Goal: Information Seeking & Learning: Check status

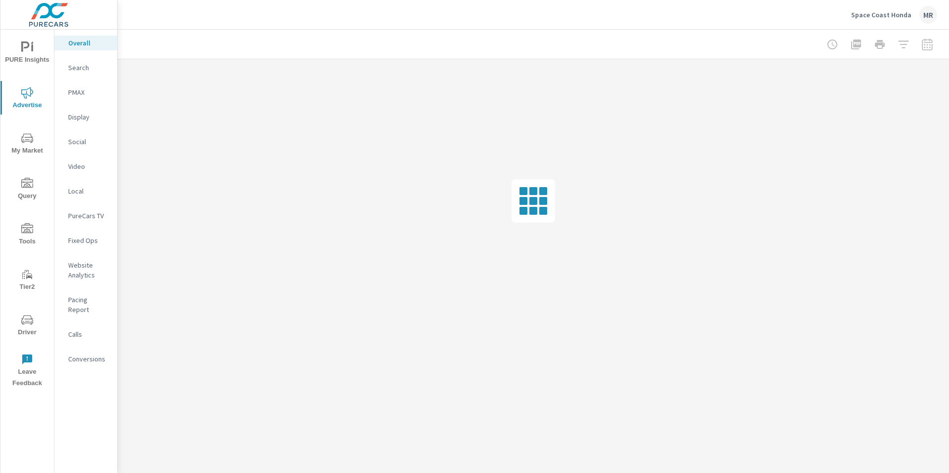
click at [901, 11] on p "Space Coast Honda" at bounding box center [881, 14] width 60 height 9
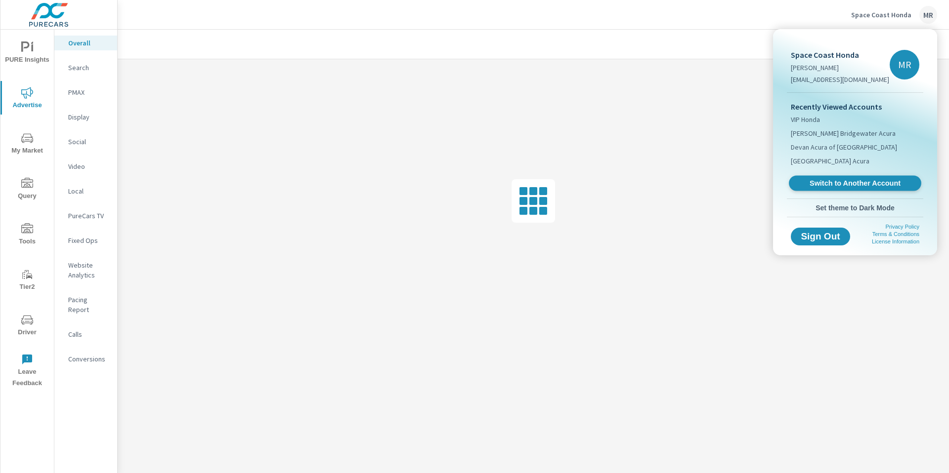
click at [830, 178] on link "Switch to Another Account" at bounding box center [855, 183] width 132 height 15
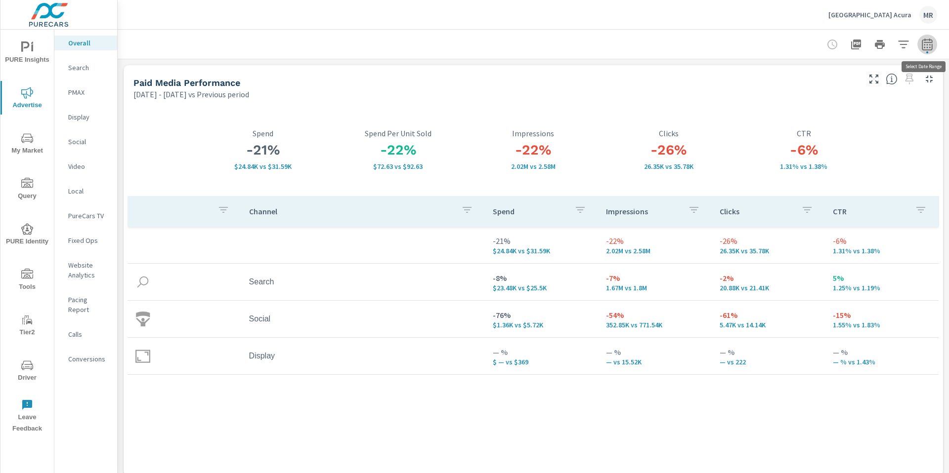
click at [933, 47] on button "button" at bounding box center [927, 45] width 20 height 20
select select "Previous period"
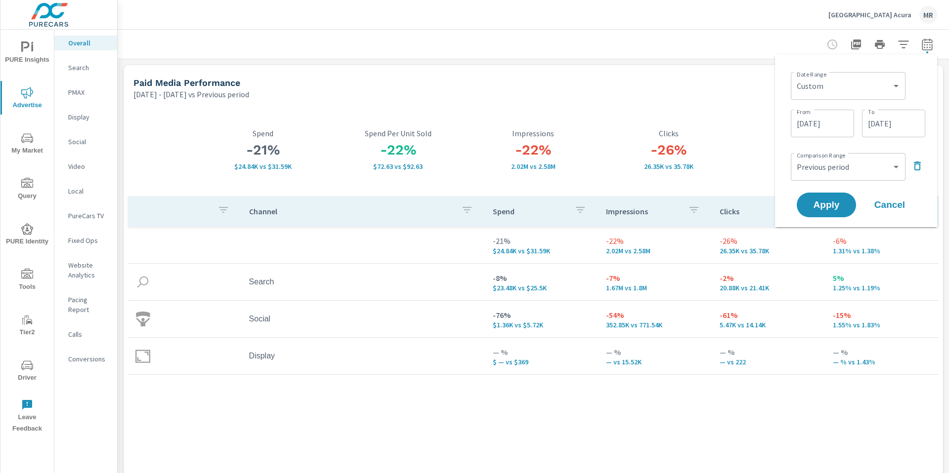
click at [910, 165] on button "button" at bounding box center [917, 166] width 16 height 16
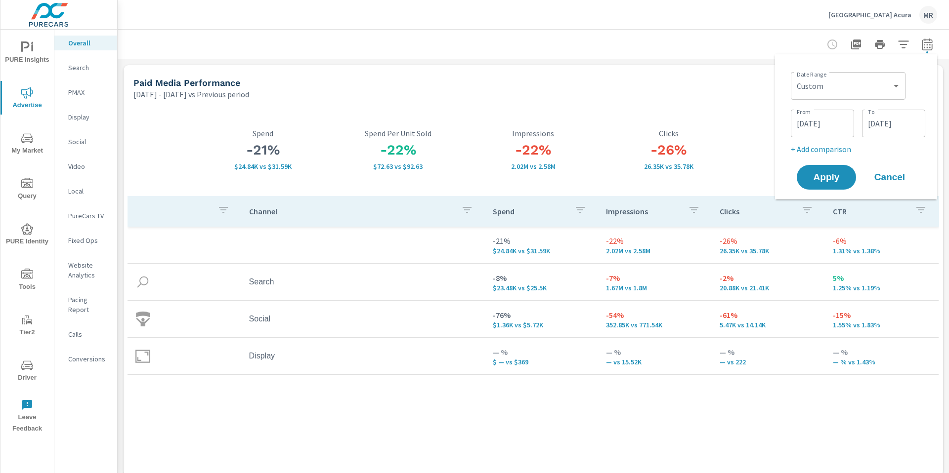
click at [831, 124] on input "05/26/2025" at bounding box center [822, 124] width 55 height 20
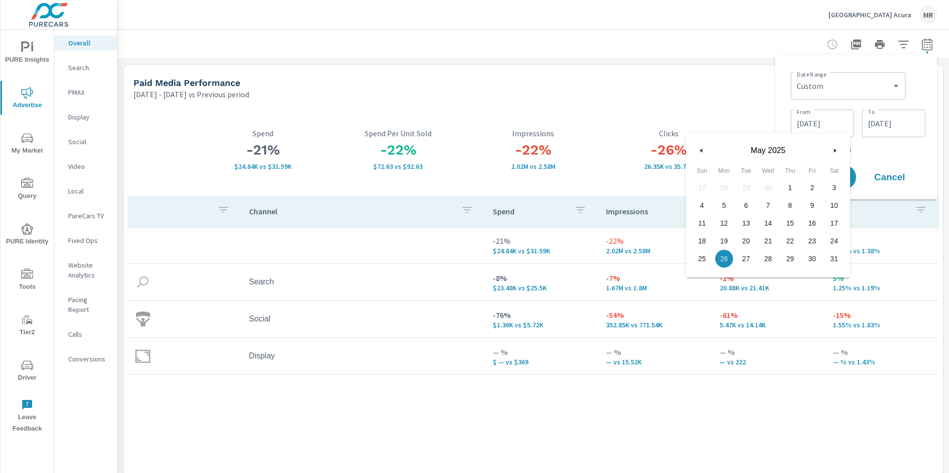
click at [819, 68] on div "Date Range Custom Yesterday Last week Last 7 days Last 14 days Last 30 days Las…" at bounding box center [858, 85] width 134 height 34
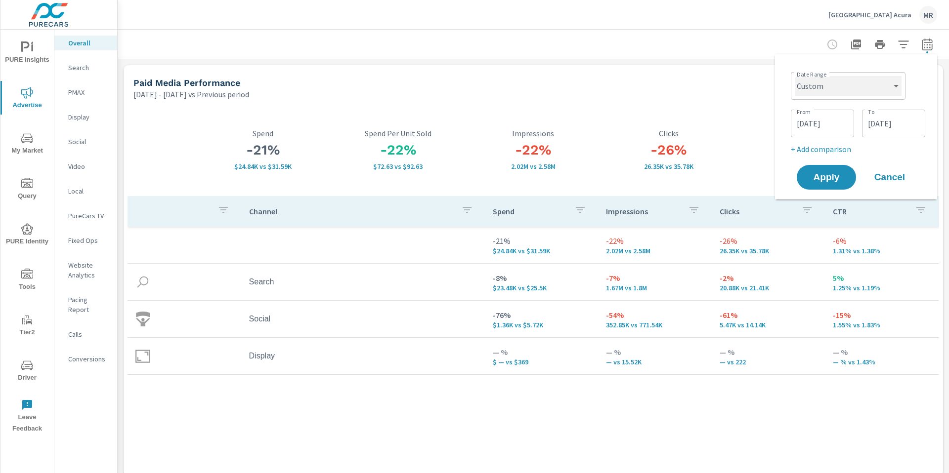
click at [813, 85] on select "Custom Yesterday Last week Last 7 days Last 14 days Last 30 days Last 45 days L…" at bounding box center [848, 86] width 107 height 20
click at [795, 76] on select "Custom Yesterday Last week Last 7 days Last 14 days Last 30 days Last 45 days L…" at bounding box center [848, 86] width 107 height 20
select select "Month to date"
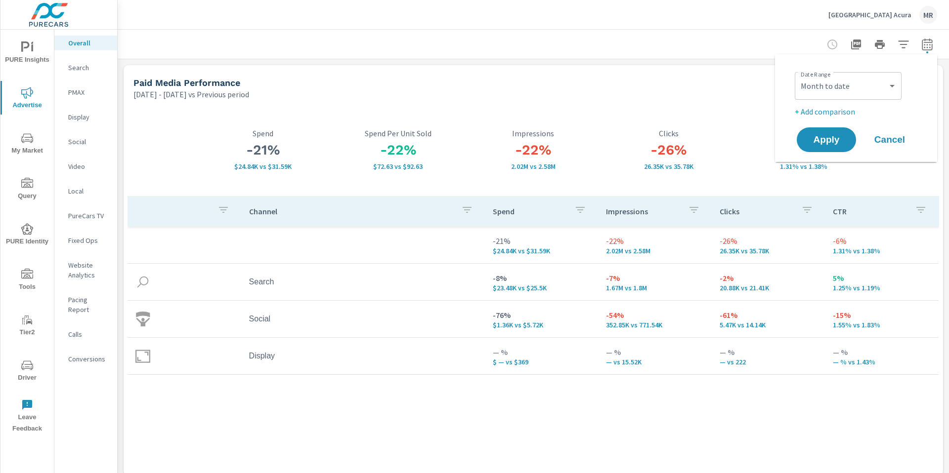
click at [832, 111] on p "+ Add comparison" at bounding box center [858, 112] width 127 height 12
select select "Previous period"
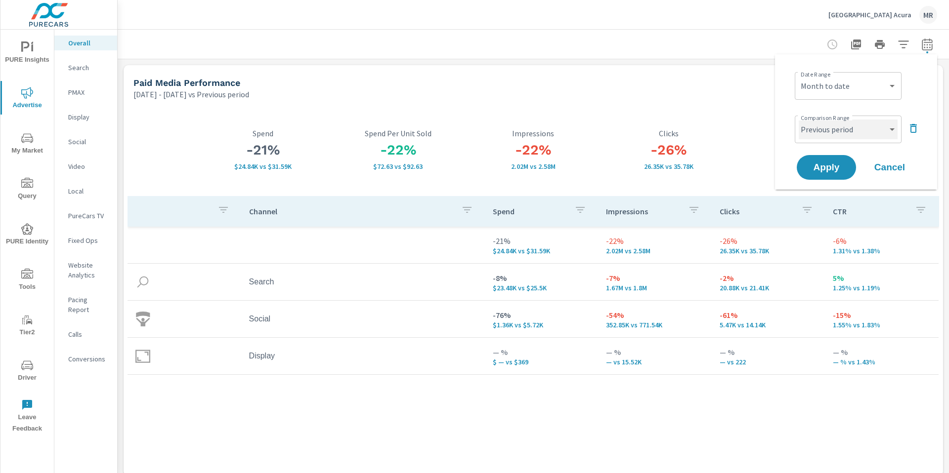
click at [836, 129] on select "Custom Previous period Previous month Previous year" at bounding box center [848, 130] width 99 height 20
click at [799, 120] on select "Custom Previous period Previous month Previous year" at bounding box center [848, 130] width 99 height 20
click at [816, 169] on span "Apply" at bounding box center [826, 167] width 41 height 9
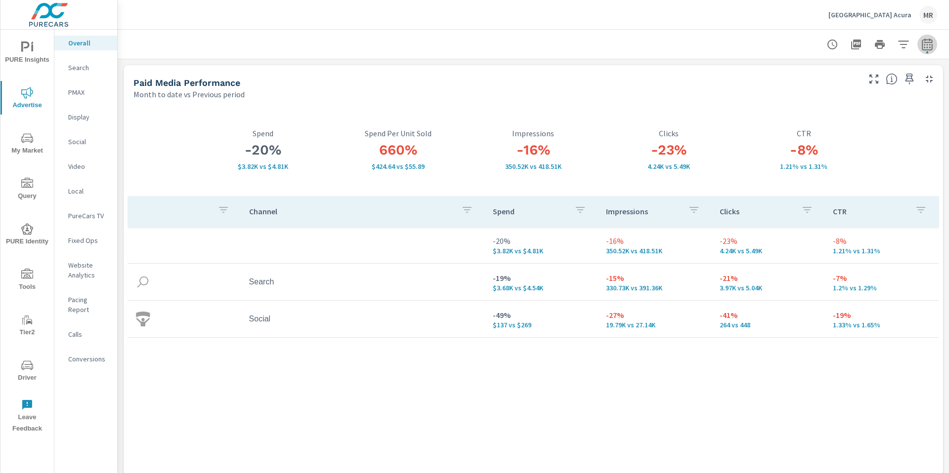
click at [930, 46] on icon "button" at bounding box center [927, 46] width 6 height 4
select select "Month to date"
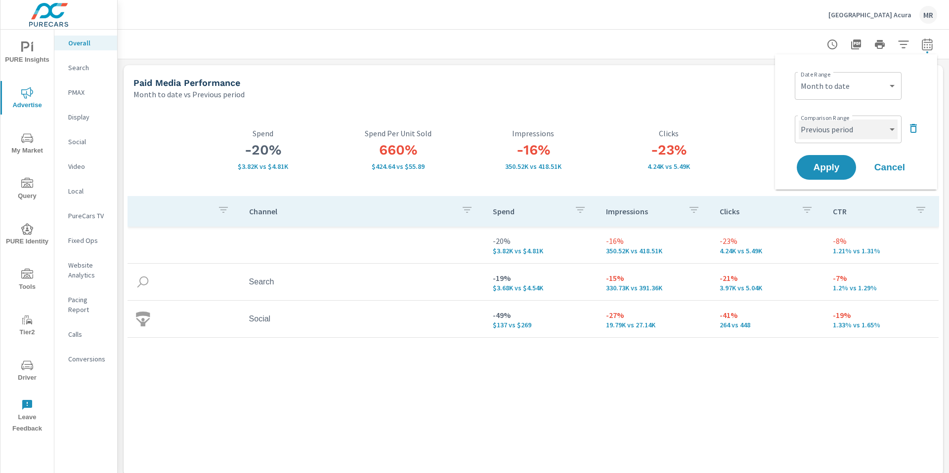
click at [862, 128] on select "Custom Previous period Previous month Previous year" at bounding box center [848, 130] width 99 height 20
click at [799, 120] on select "Custom Previous period Previous month Previous year" at bounding box center [848, 130] width 99 height 20
select select "custom"
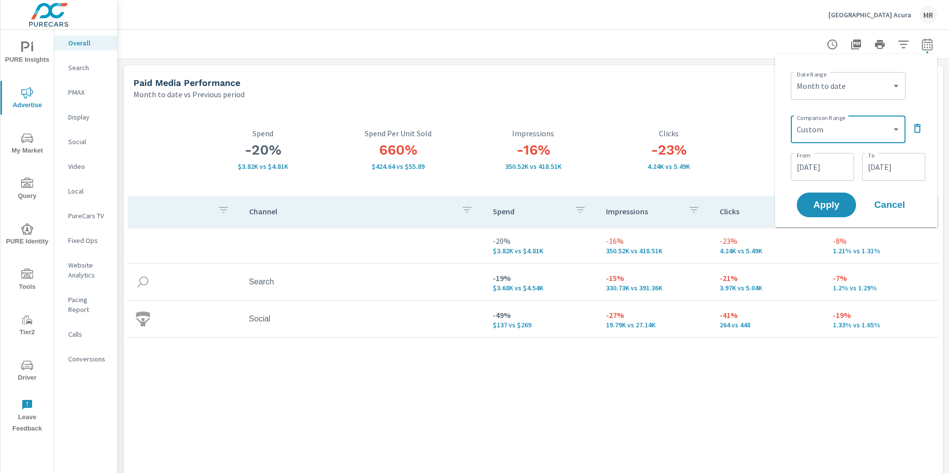
click at [842, 172] on input "08/20/2025" at bounding box center [822, 167] width 55 height 20
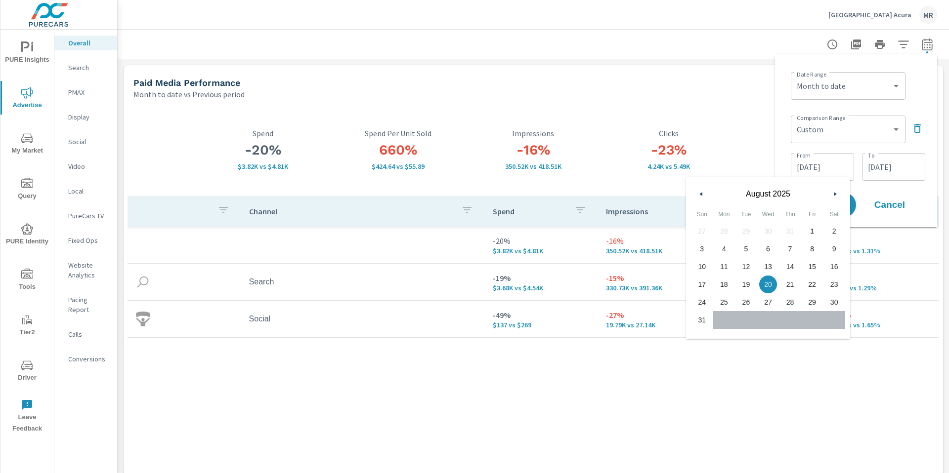
drag, startPoint x: 810, startPoint y: 232, endPoint x: 848, endPoint y: 189, distance: 57.4
click at [810, 232] on span "1" at bounding box center [812, 231] width 22 height 13
type input "08/01/2025"
click at [891, 172] on input "08/31/2025" at bounding box center [893, 167] width 55 height 20
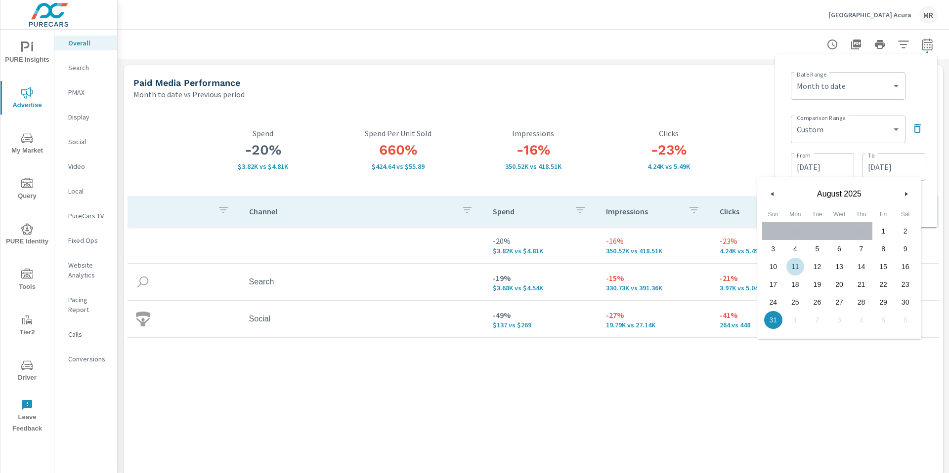
click at [794, 268] on span "11" at bounding box center [795, 266] width 22 height 13
type input "08/11/2025"
click at [929, 146] on div "Date Range Custom Yesterday Last week Last 7 days Last 14 days Last 30 days Las…" at bounding box center [856, 140] width 146 height 157
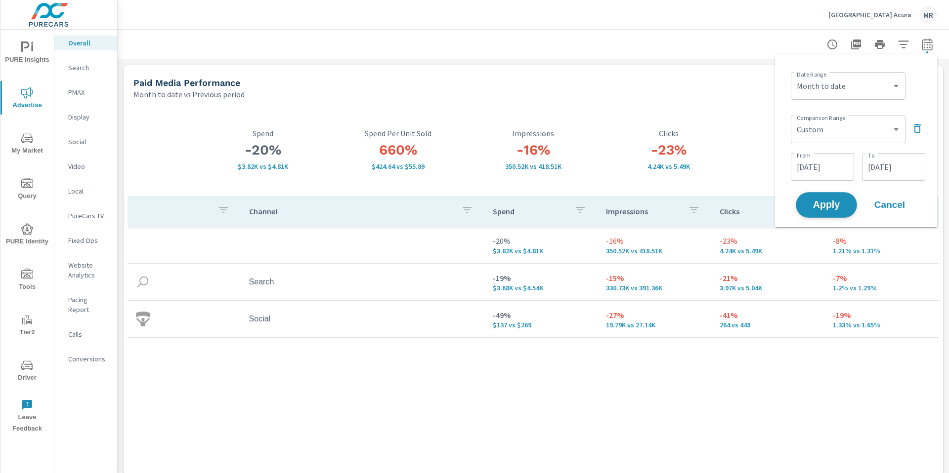
click at [835, 205] on span "Apply" at bounding box center [826, 205] width 41 height 9
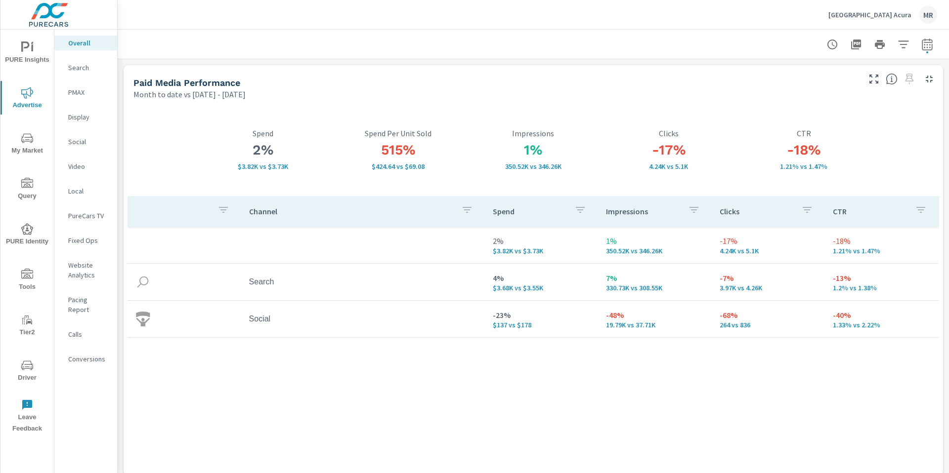
click at [77, 66] on p "Search" at bounding box center [88, 68] width 41 height 10
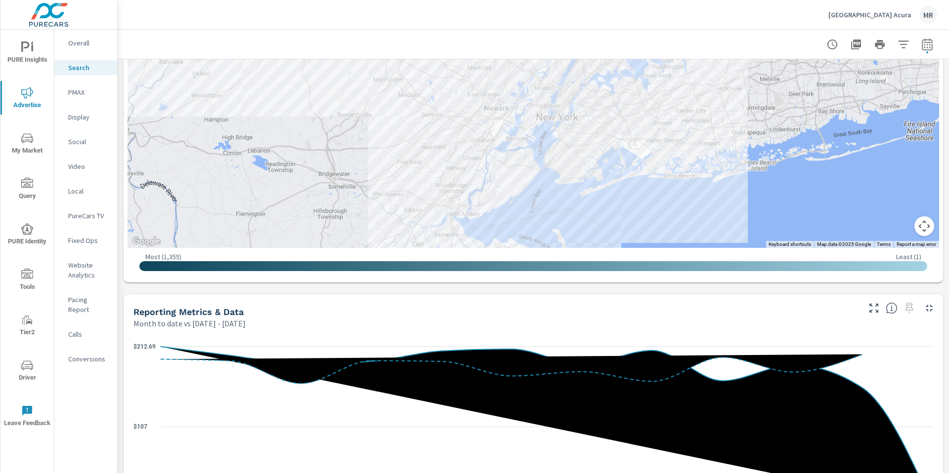
scroll to position [428, 0]
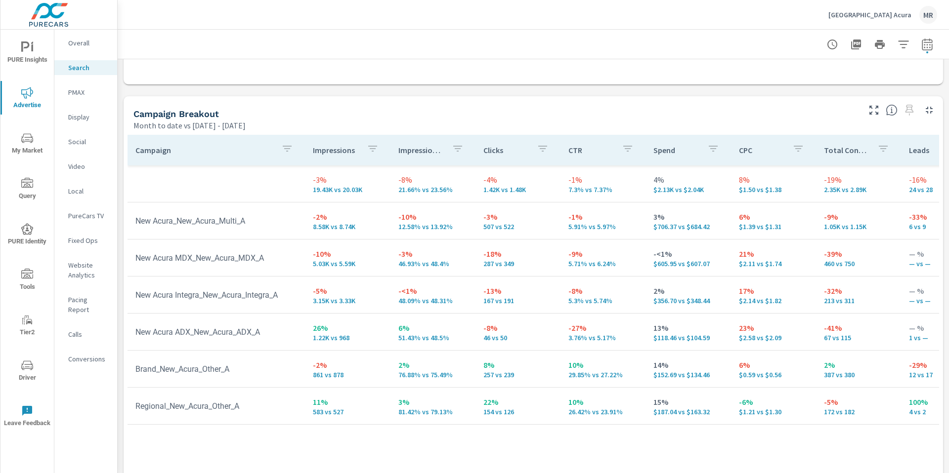
scroll to position [961, 0]
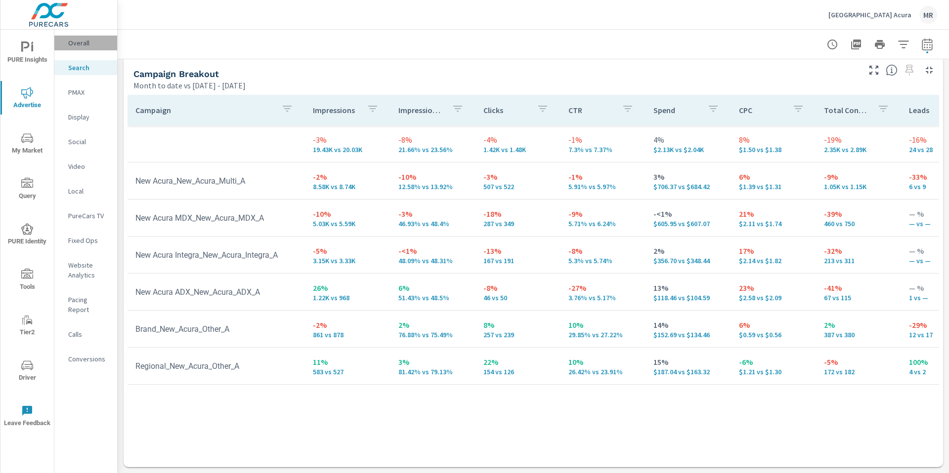
click at [79, 43] on p "Overall" at bounding box center [88, 43] width 41 height 10
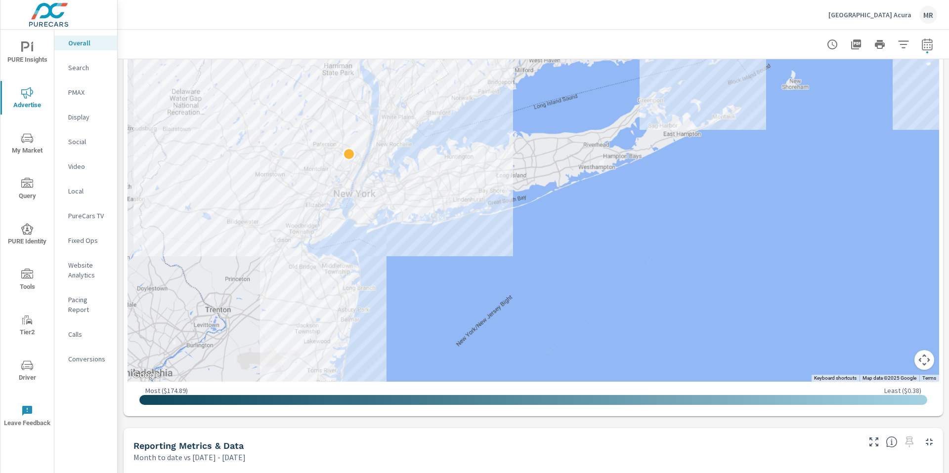
scroll to position [605, 0]
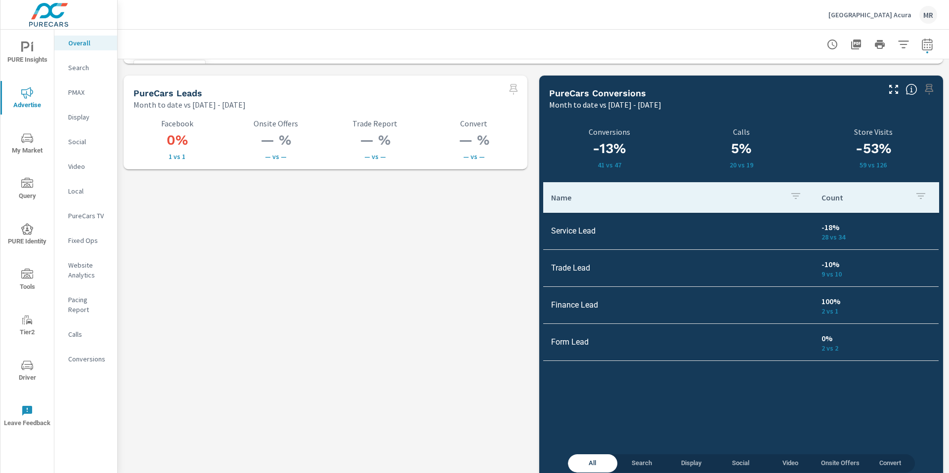
scroll to position [1384, 0]
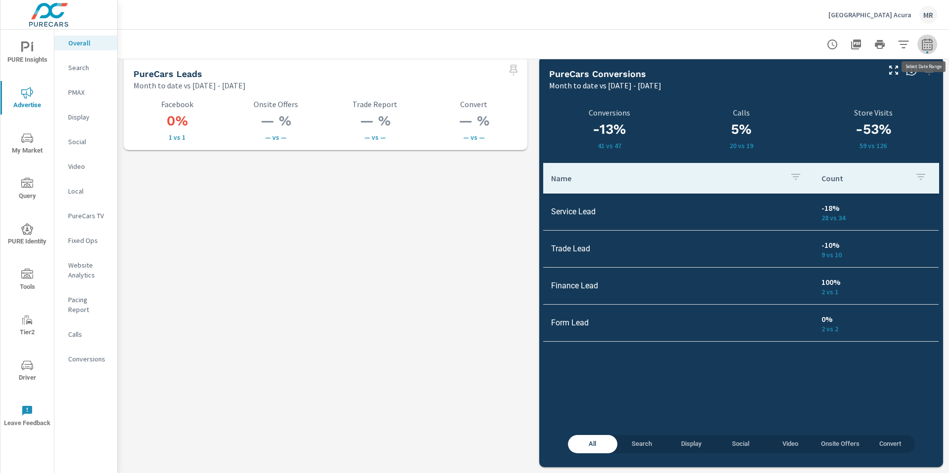
click at [934, 46] on button "button" at bounding box center [927, 45] width 20 height 20
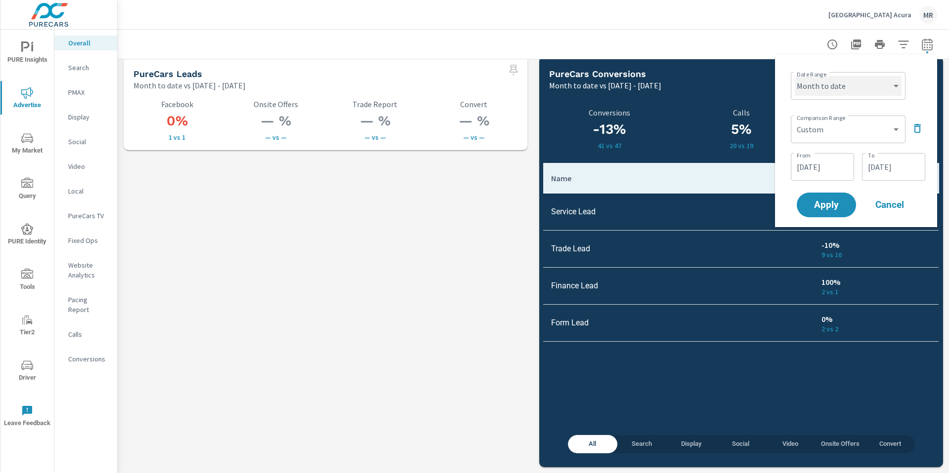
click at [886, 84] on select "Custom Yesterday Last week Last 7 days Last 14 days Last 30 days Last 45 days L…" at bounding box center [848, 86] width 107 height 20
click at [795, 76] on select "Custom Yesterday Last week Last 7 days Last 14 days Last 30 days Last 45 days L…" at bounding box center [848, 86] width 107 height 20
select select "Last month"
click at [848, 128] on select "Custom Previous period Previous month Previous year" at bounding box center [848, 130] width 107 height 20
click at [795, 120] on select "Custom Previous period Previous month Previous year" at bounding box center [848, 130] width 107 height 20
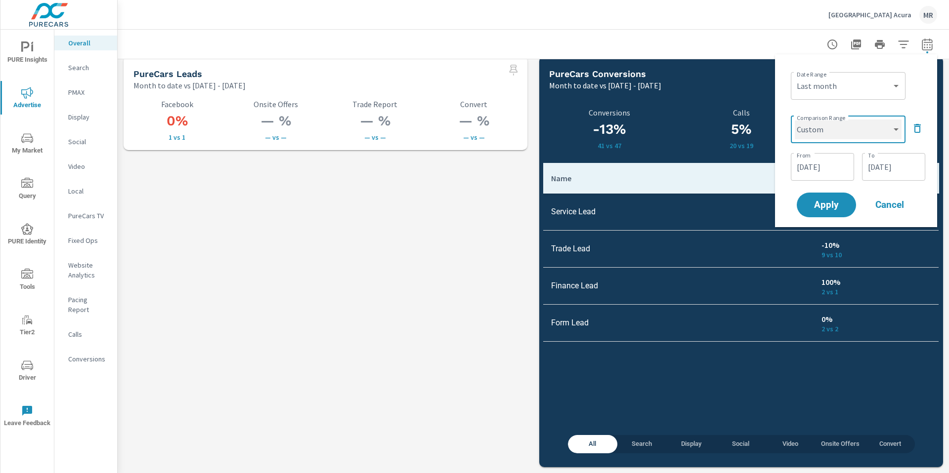
select select "Previous month"
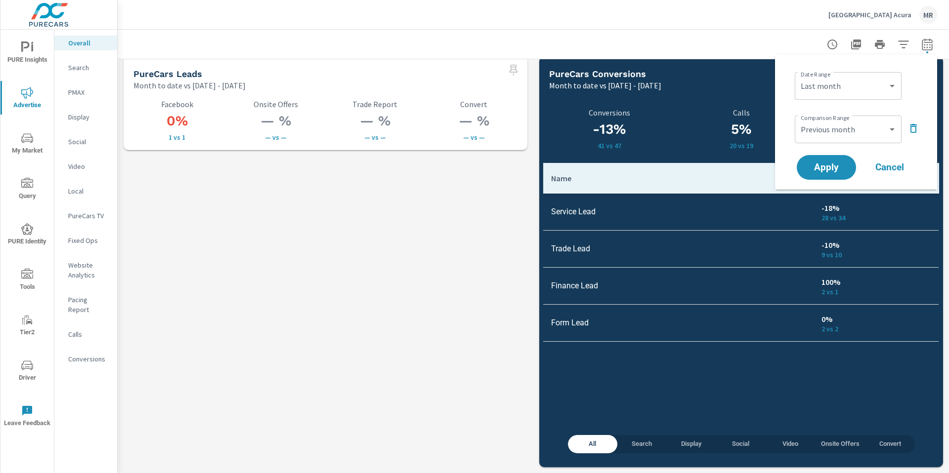
click at [835, 217] on p "28 vs 34" at bounding box center [875, 218] width 109 height 8
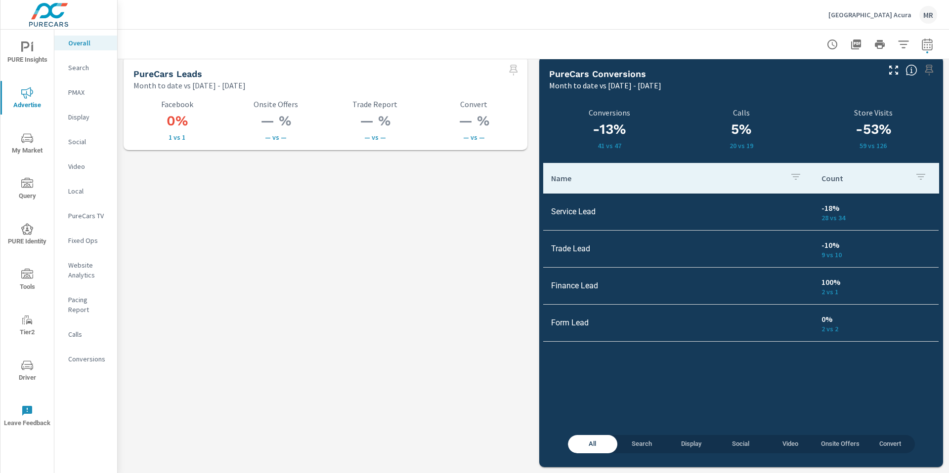
click at [923, 48] on icon "button" at bounding box center [927, 45] width 12 height 12
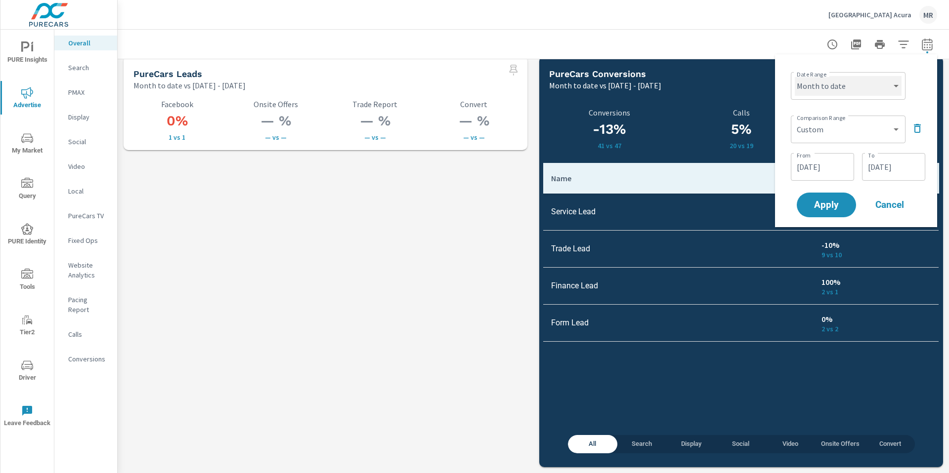
click at [851, 80] on select "Custom Yesterday Last week Last 7 days Last 14 days Last 30 days Last 45 days L…" at bounding box center [848, 86] width 107 height 20
click at [795, 76] on select "Custom Yesterday Last week Last 7 days Last 14 days Last 30 days Last 45 days L…" at bounding box center [848, 86] width 107 height 20
select select "Last month"
click at [840, 135] on select "Custom Previous period Previous month Previous year" at bounding box center [848, 130] width 107 height 20
click at [795, 120] on select "Custom Previous period Previous month Previous year" at bounding box center [848, 130] width 107 height 20
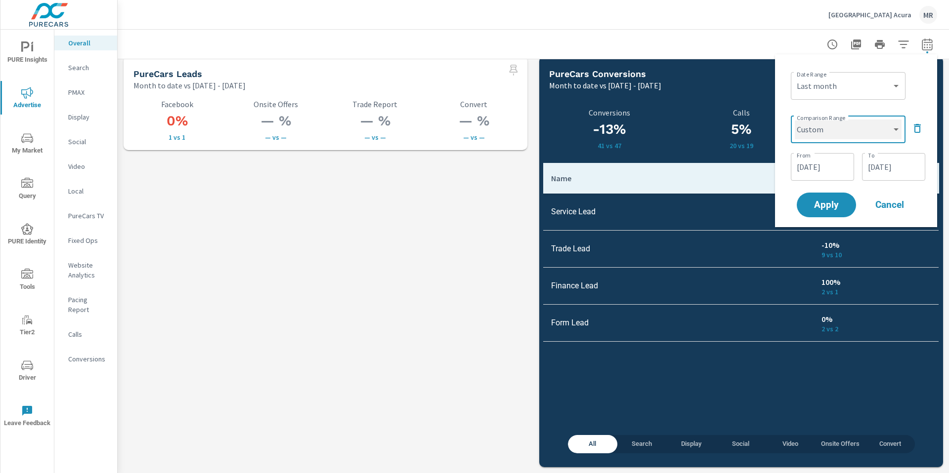
select select "Previous month"
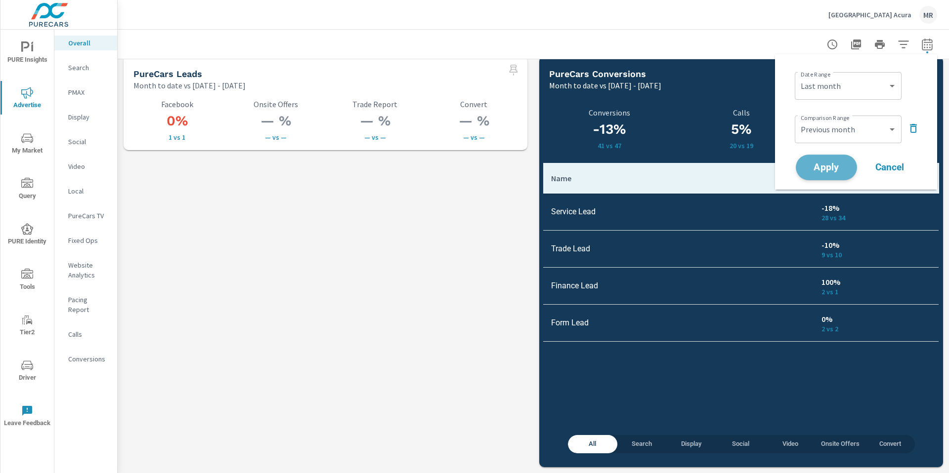
click at [836, 163] on span "Apply" at bounding box center [826, 167] width 41 height 9
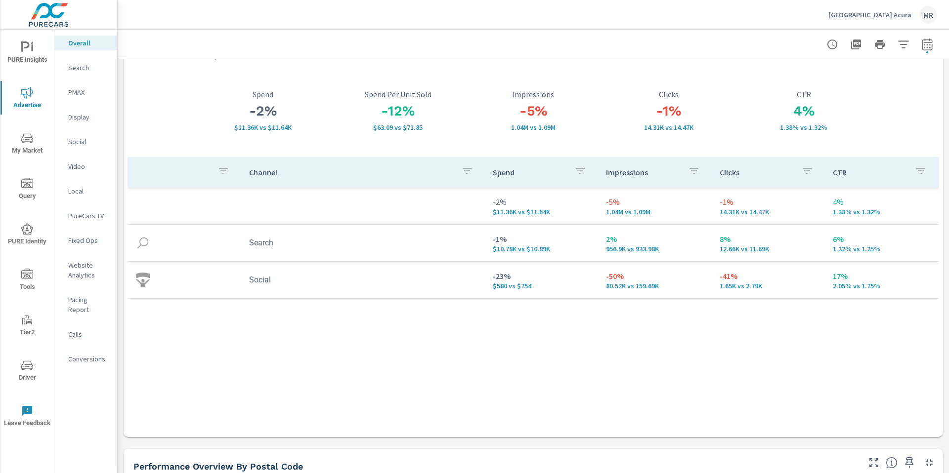
scroll to position [41, 0]
click at [85, 68] on p "Search" at bounding box center [88, 68] width 41 height 10
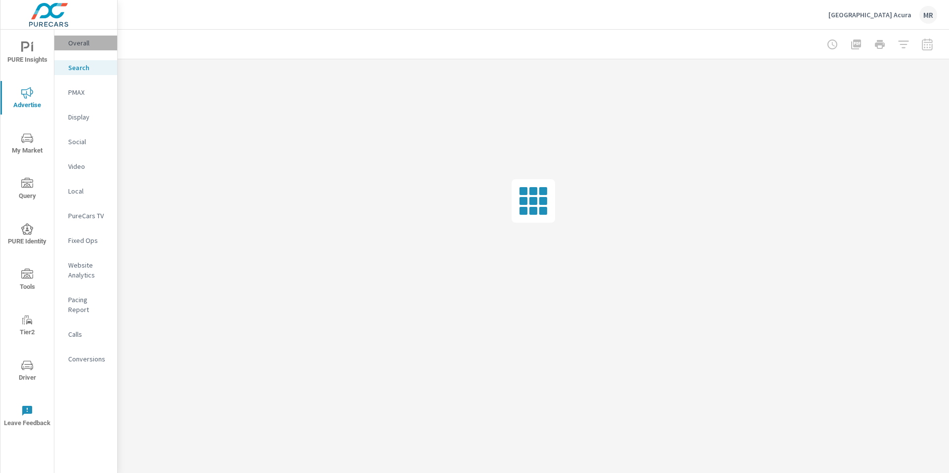
click at [88, 44] on p "Overall" at bounding box center [88, 43] width 41 height 10
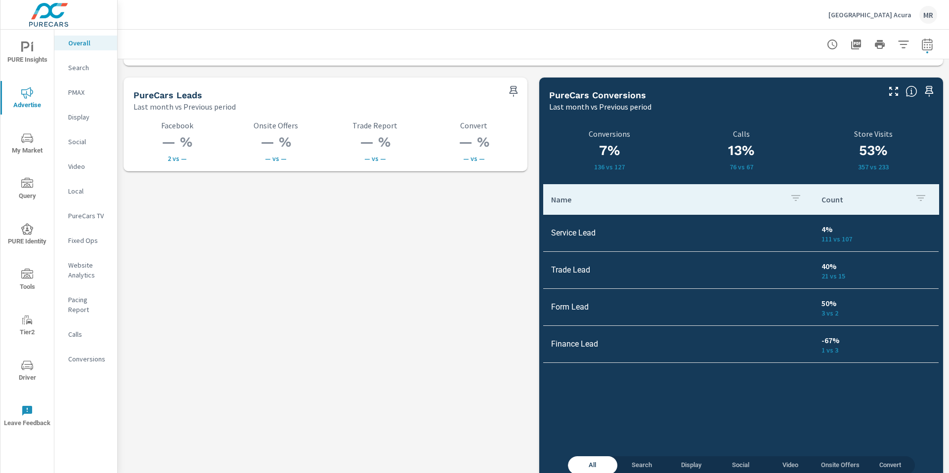
scroll to position [1384, 0]
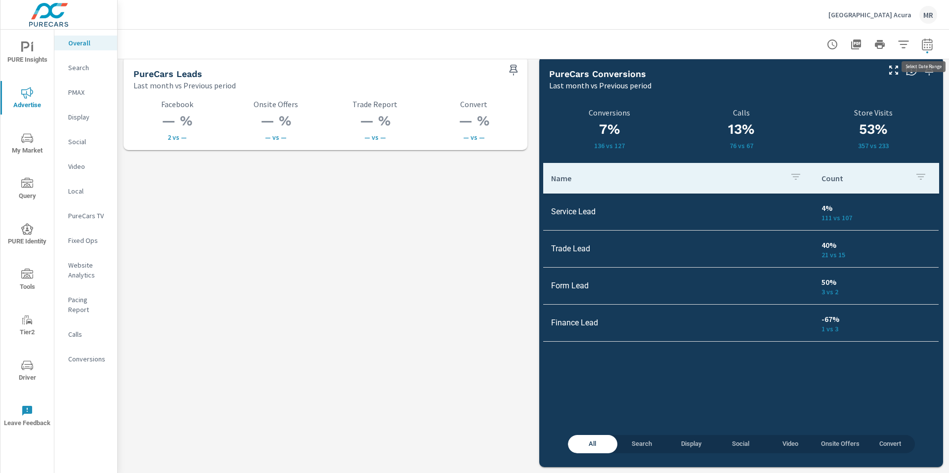
click at [928, 46] on icon "button" at bounding box center [927, 45] width 12 height 12
select select "Last month"
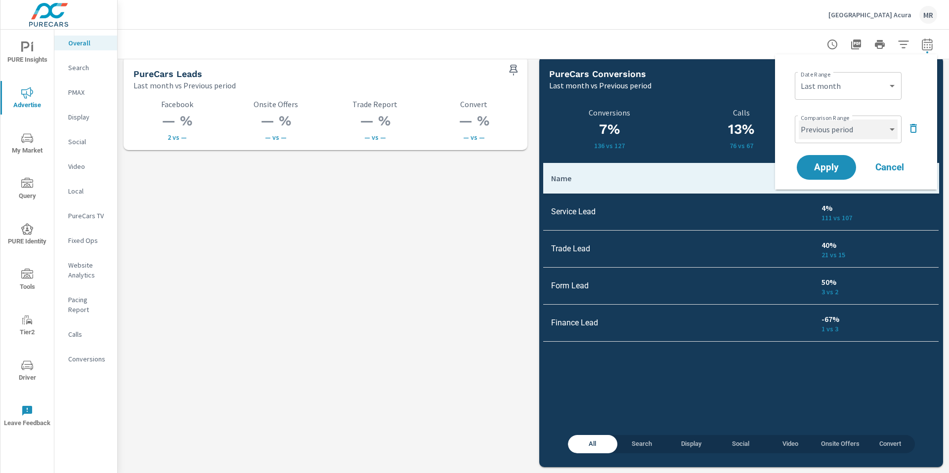
click at [873, 128] on select "Custom Previous period Previous month Previous year" at bounding box center [848, 130] width 99 height 20
click at [799, 120] on select "Custom Previous period Previous month Previous year" at bounding box center [848, 130] width 99 height 20
select select "Previous month"
click at [834, 163] on span "Apply" at bounding box center [826, 167] width 41 height 9
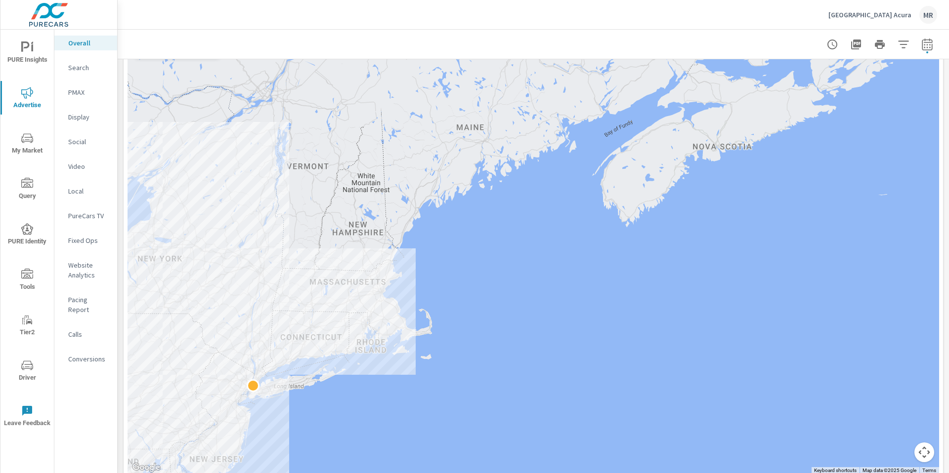
scroll to position [489, 0]
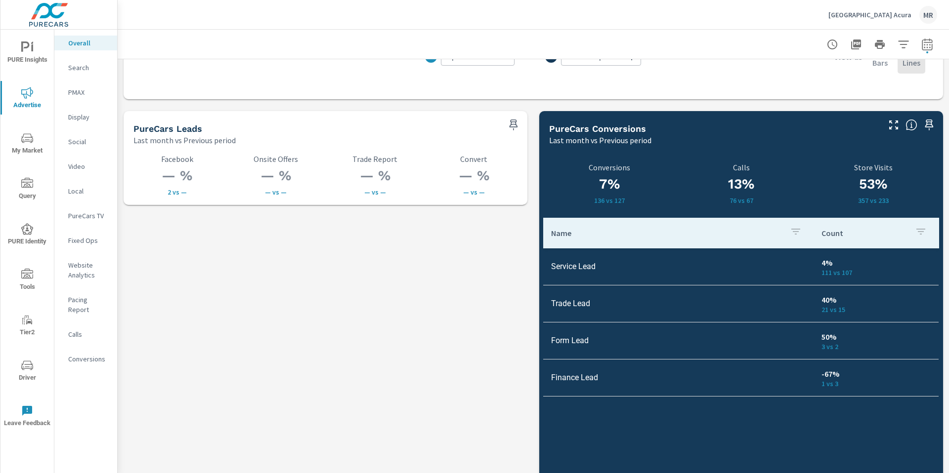
scroll to position [1384, 0]
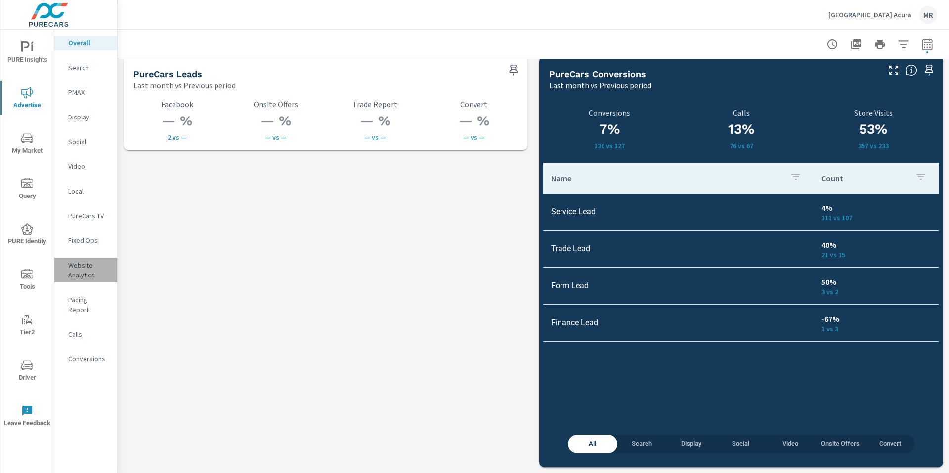
click at [76, 263] on p "Website Analytics" at bounding box center [88, 270] width 41 height 20
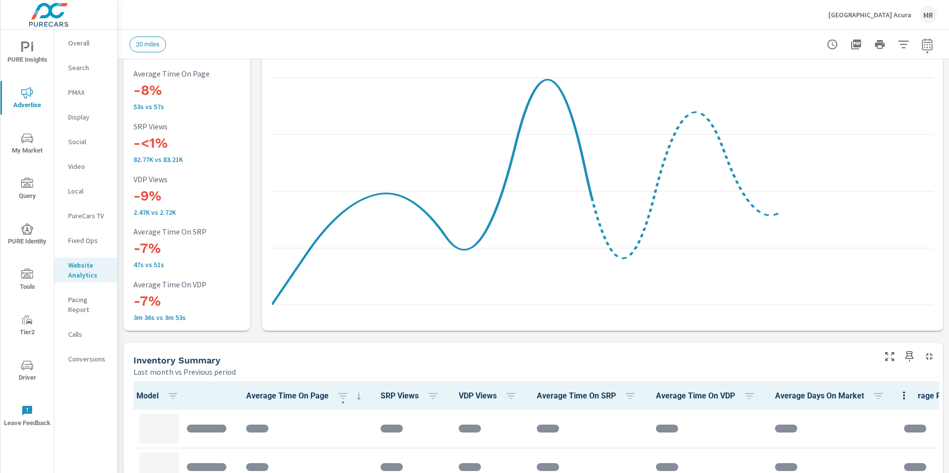
scroll to position [152, 0]
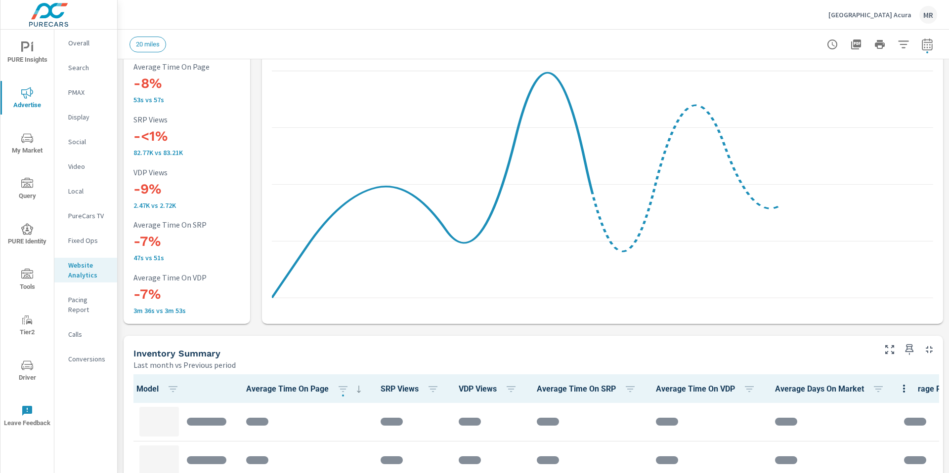
click at [88, 38] on p "Overall" at bounding box center [88, 43] width 41 height 10
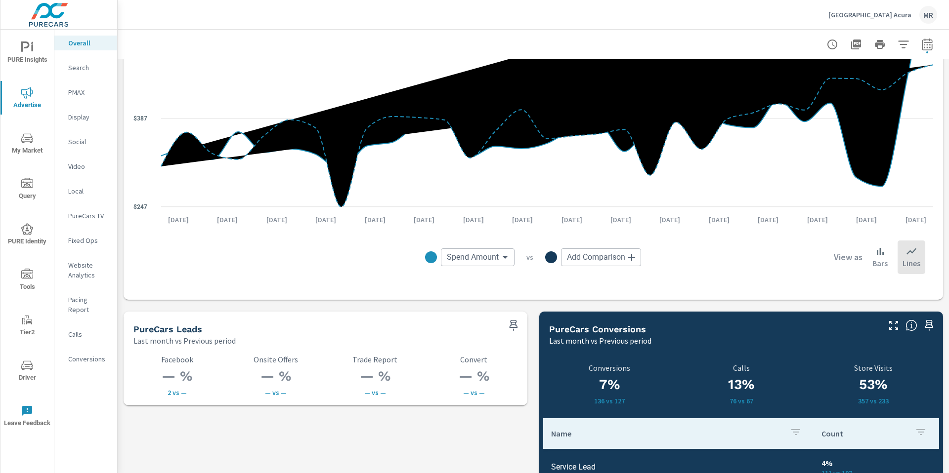
scroll to position [1384, 0]
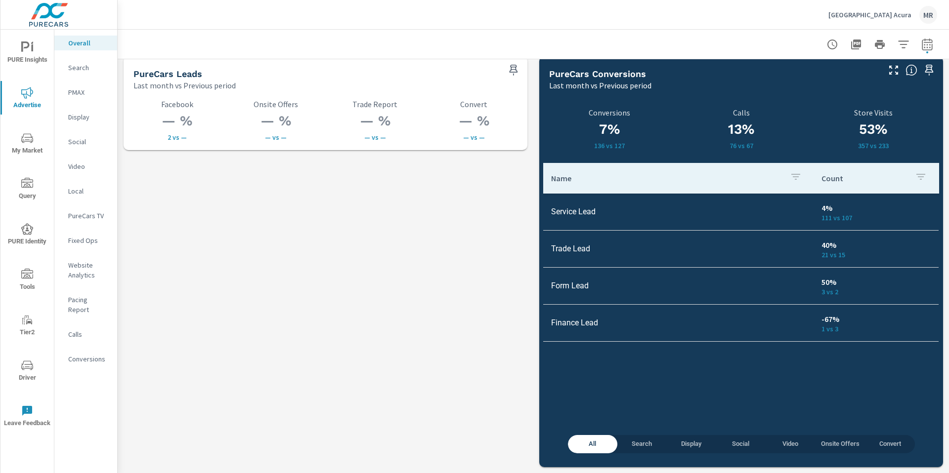
click at [15, 42] on span "PURE Insights" at bounding box center [26, 54] width 47 height 24
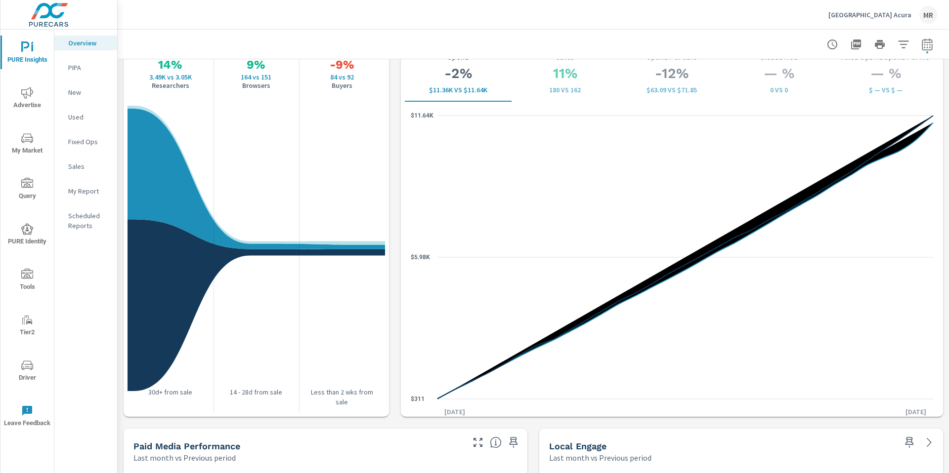
scroll to position [1307, 0]
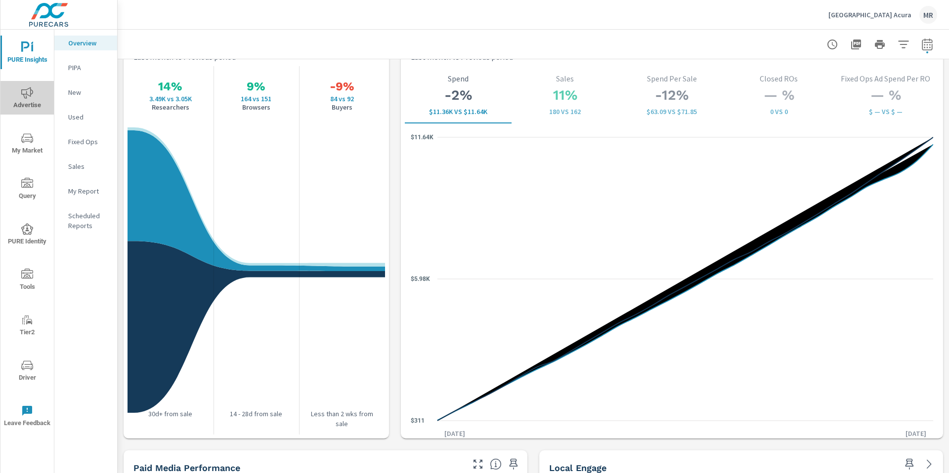
click at [26, 94] on icon "nav menu" at bounding box center [27, 92] width 12 height 11
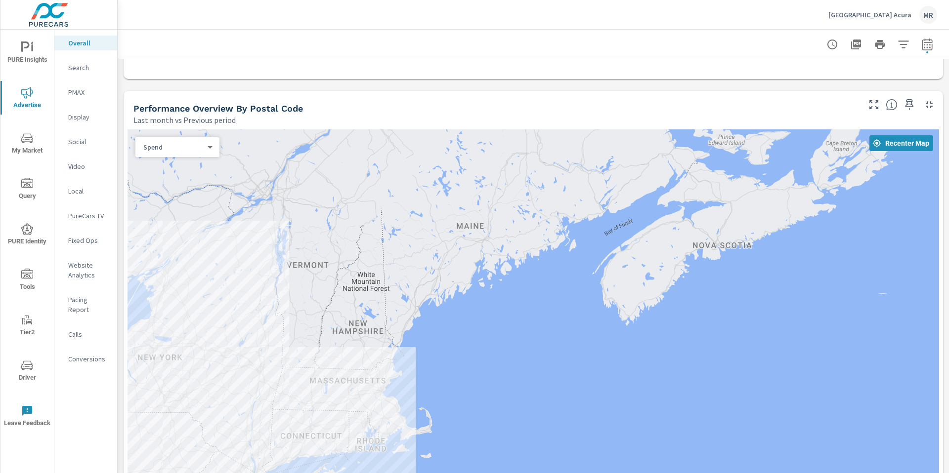
scroll to position [420, 0]
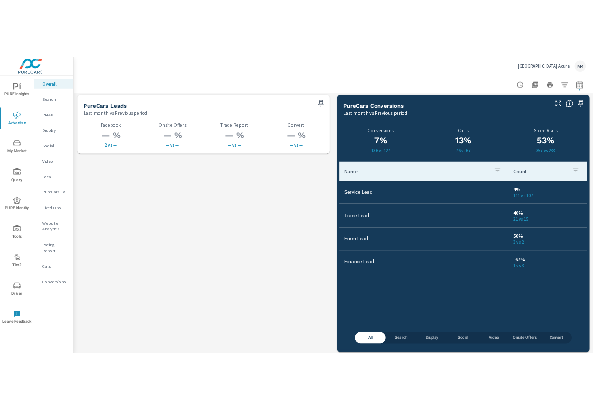
scroll to position [1384, 0]
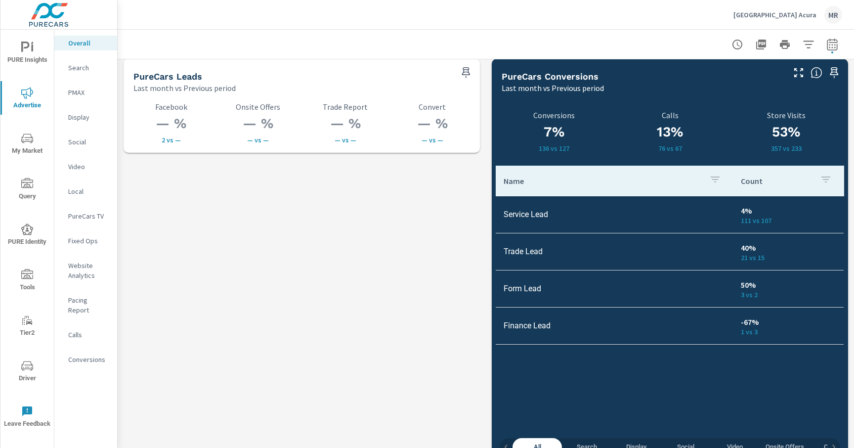
scroll to position [1385, 0]
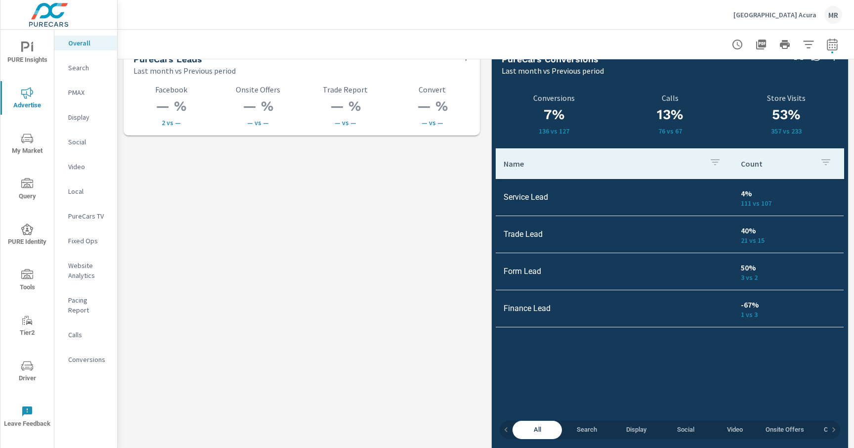
scroll to position [1386, 0]
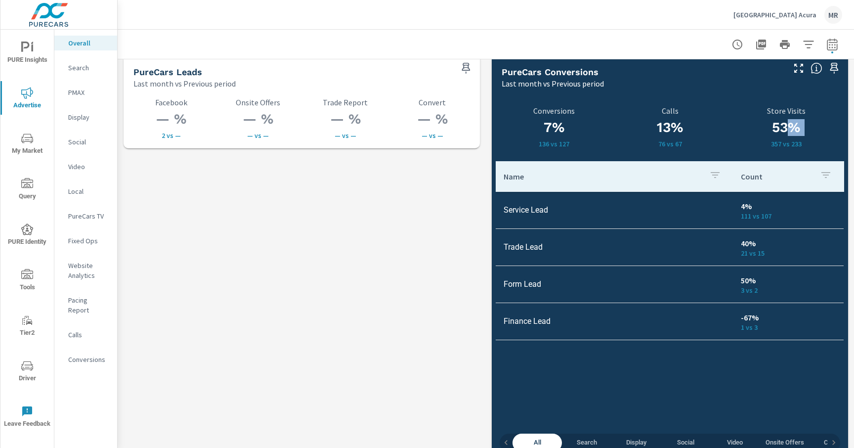
drag, startPoint x: 766, startPoint y: 138, endPoint x: 785, endPoint y: 133, distance: 18.9
click at [785, 133] on div "53% 357 vs 233 Store Visits" at bounding box center [786, 127] width 116 height 42
click at [785, 133] on h3 "53%" at bounding box center [786, 127] width 116 height 17
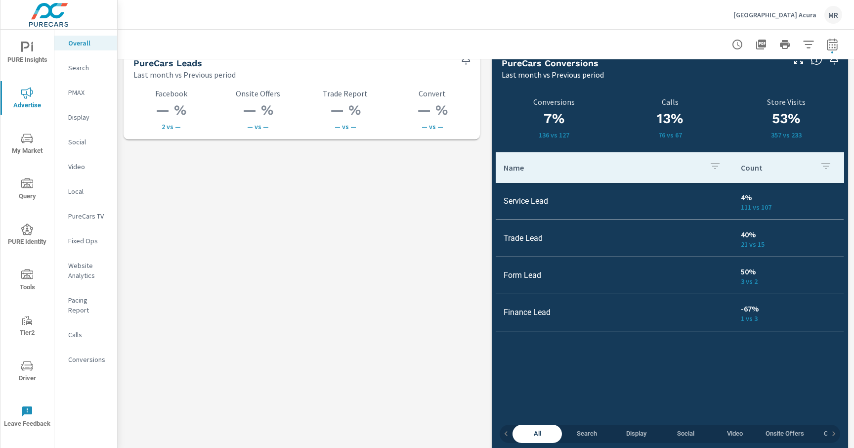
scroll to position [1390, 0]
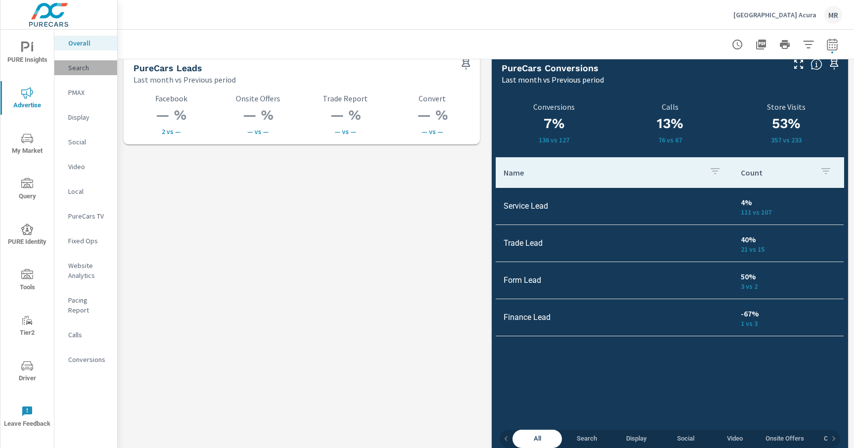
click at [72, 74] on div "Search" at bounding box center [85, 67] width 63 height 15
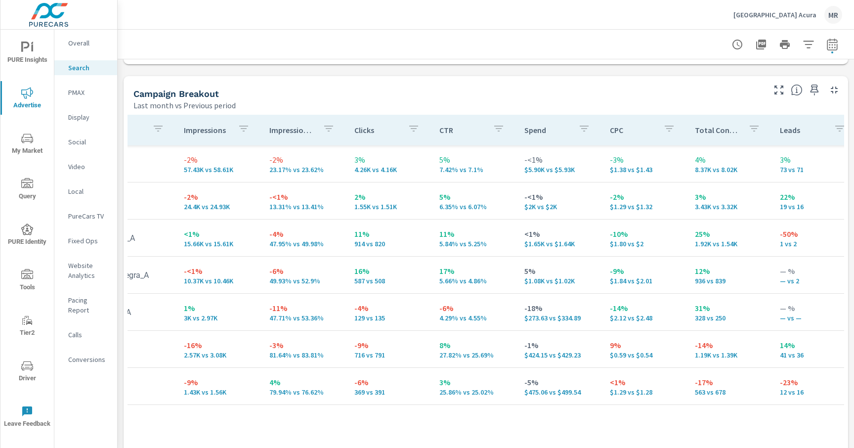
scroll to position [0, 167]
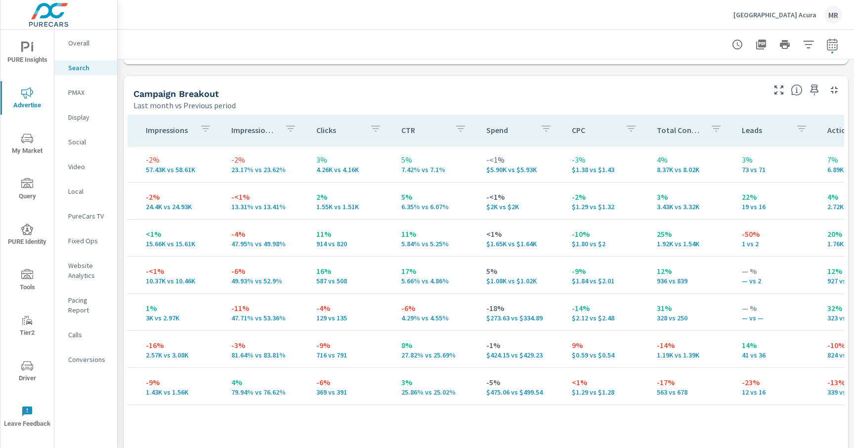
click at [80, 46] on p "Overall" at bounding box center [88, 43] width 41 height 10
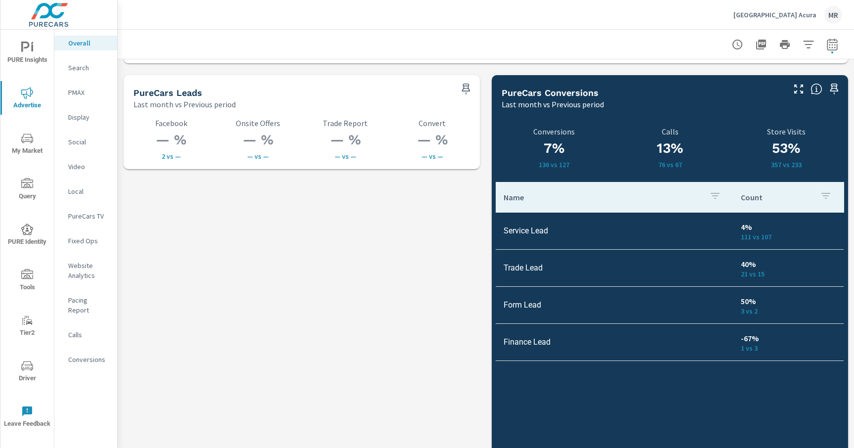
scroll to position [1363, 0]
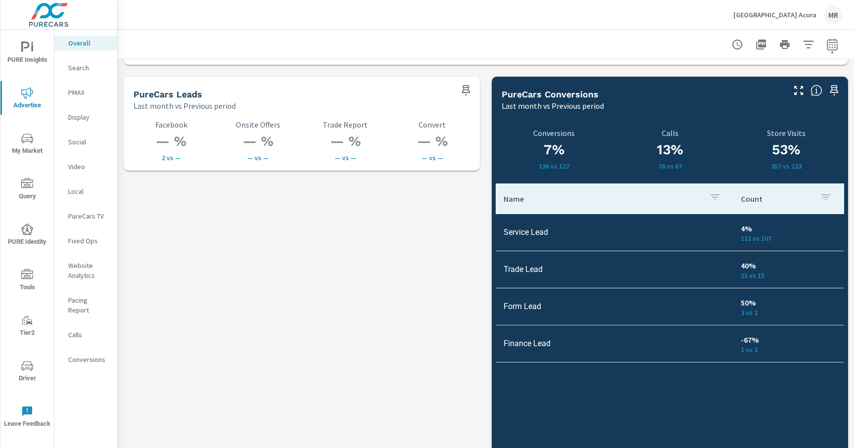
click at [76, 69] on p "Search" at bounding box center [88, 68] width 41 height 10
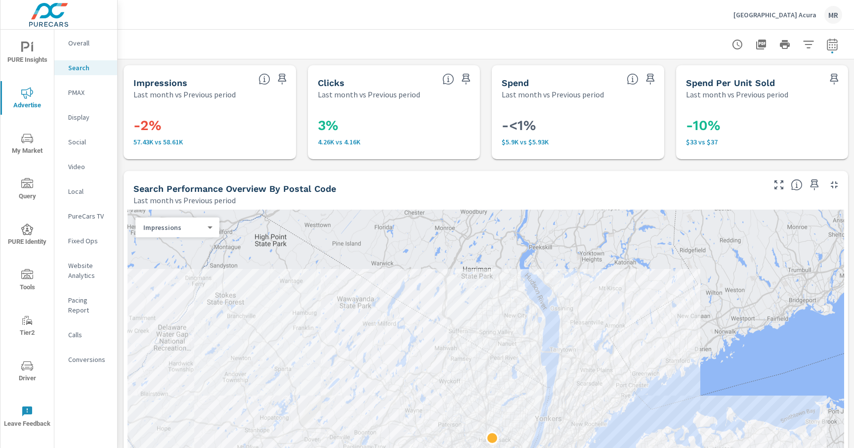
click at [81, 44] on p "Overall" at bounding box center [88, 43] width 41 height 10
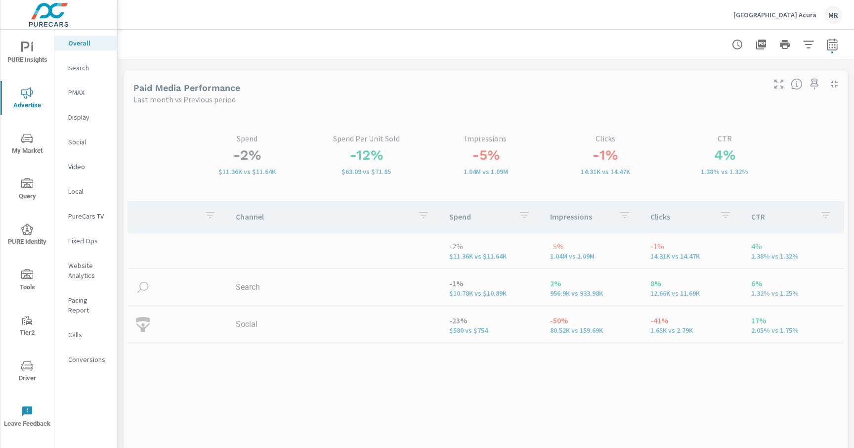
drag, startPoint x: 32, startPoint y: 40, endPoint x: 26, endPoint y: 40, distance: 6.0
click at [26, 40] on button "PURE Insights" at bounding box center [26, 53] width 53 height 34
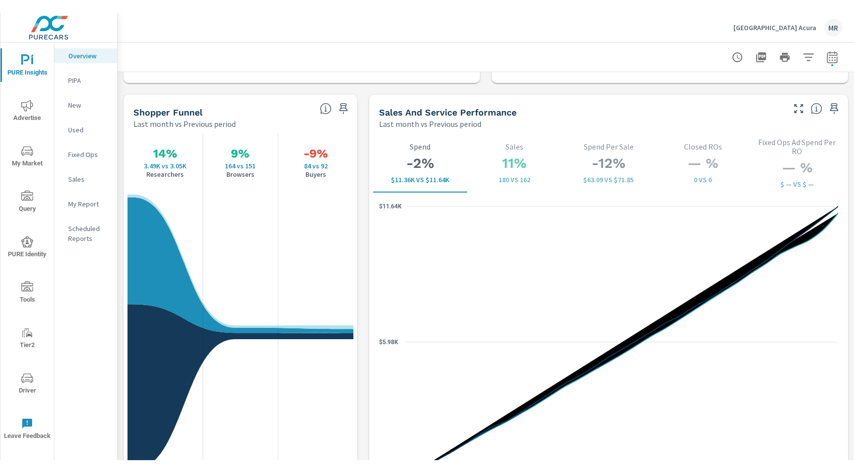
scroll to position [1253, 0]
